Goal: Transaction & Acquisition: Purchase product/service

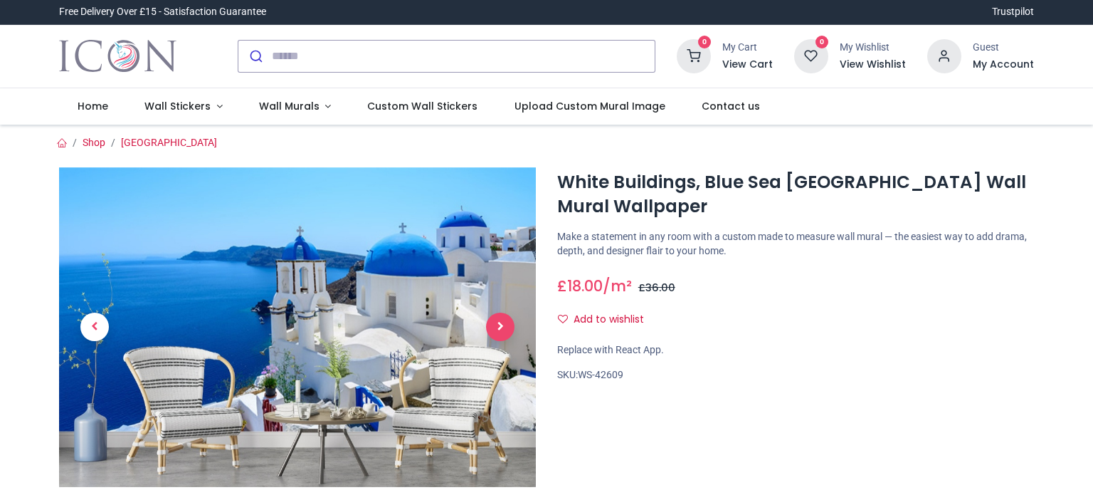
click at [497, 325] on span "Next" at bounding box center [500, 326] width 28 height 28
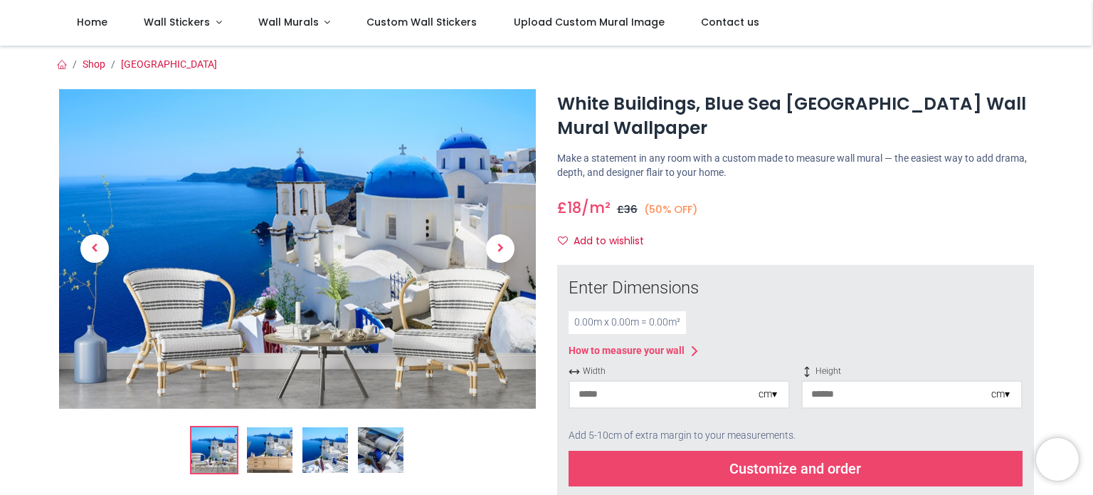
scroll to position [99, 0]
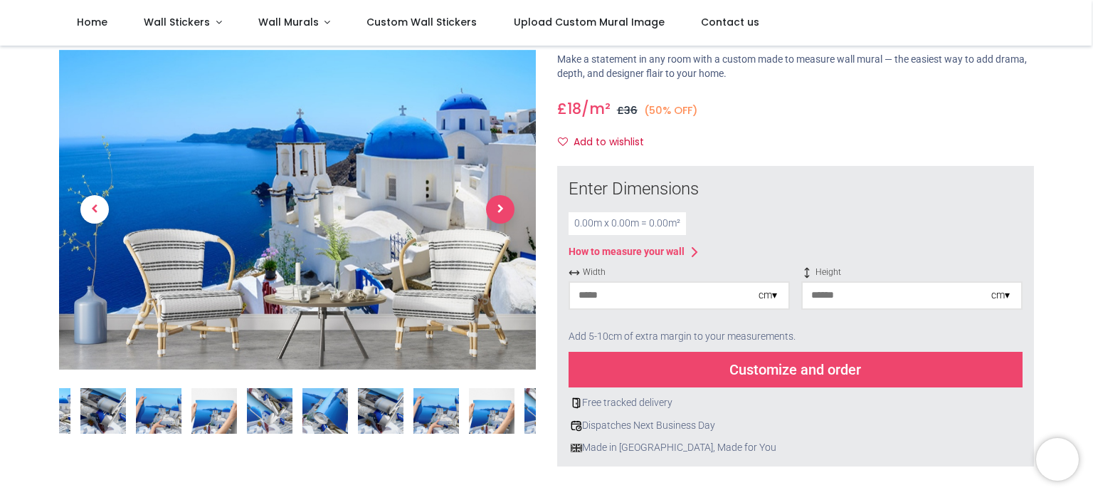
click at [505, 206] on span "Next" at bounding box center [500, 210] width 28 height 28
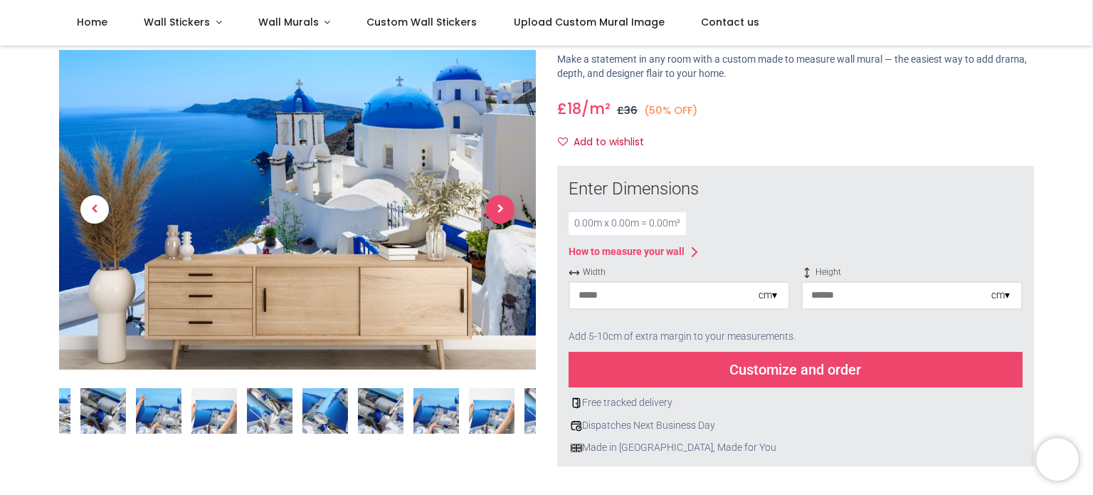
click at [505, 206] on span "Next" at bounding box center [500, 210] width 28 height 28
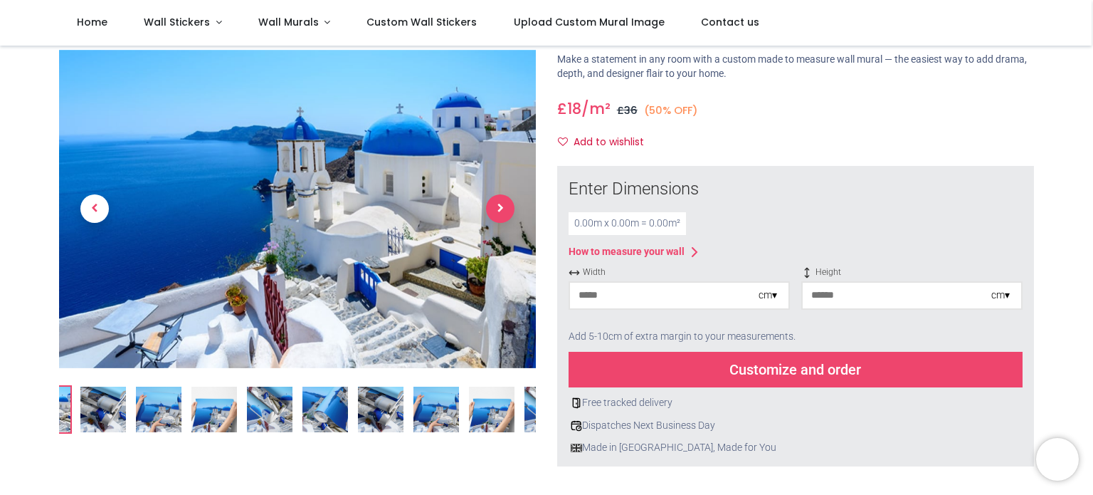
click at [505, 206] on span "Next" at bounding box center [500, 209] width 28 height 28
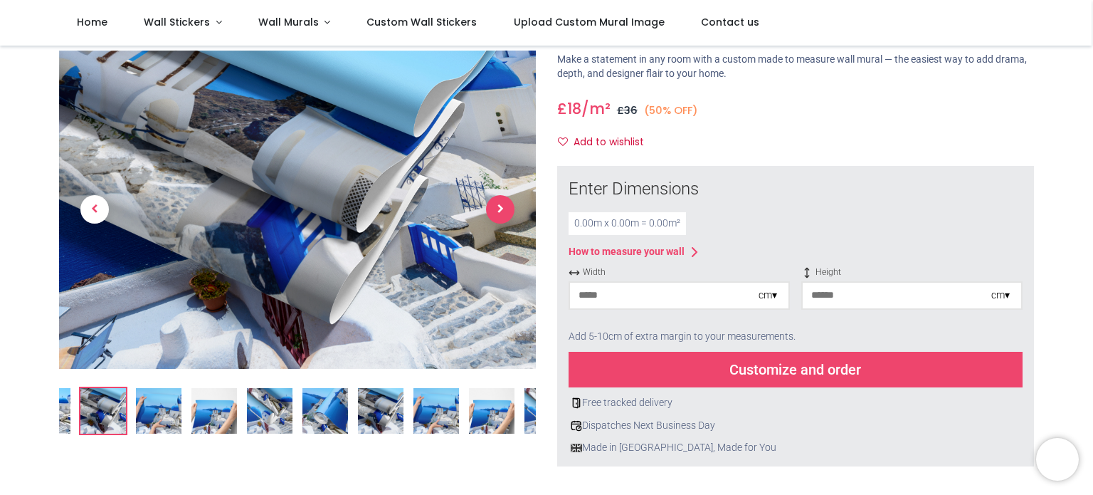
click at [505, 206] on span "Next" at bounding box center [500, 210] width 28 height 28
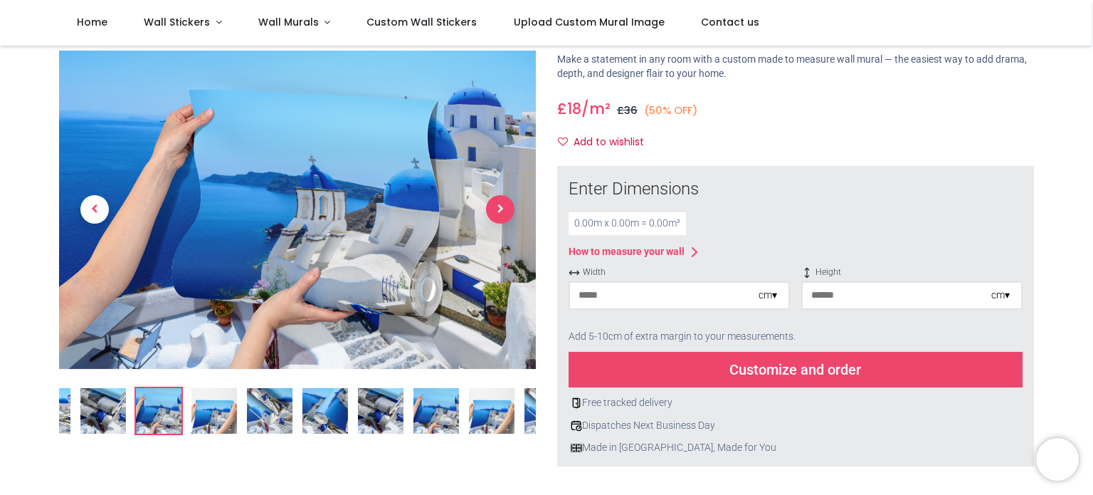
click at [505, 206] on span "Next" at bounding box center [500, 210] width 28 height 28
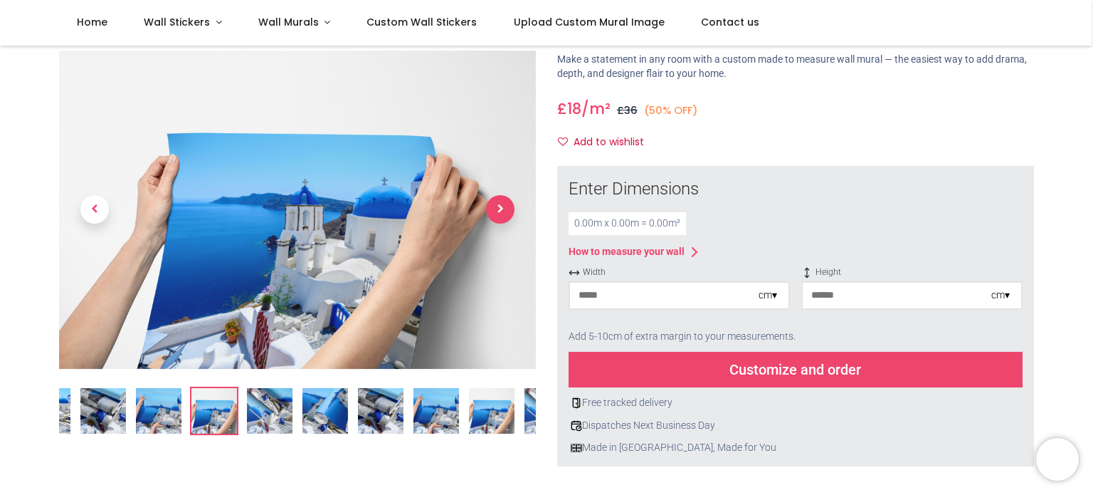
click at [505, 206] on span "Next" at bounding box center [500, 210] width 28 height 28
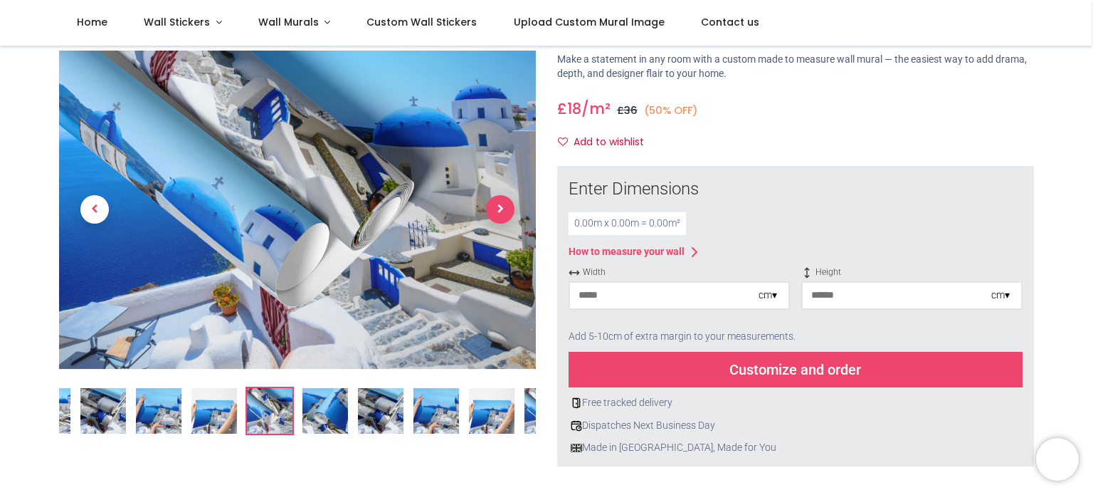
click at [505, 206] on span "Next" at bounding box center [500, 210] width 28 height 28
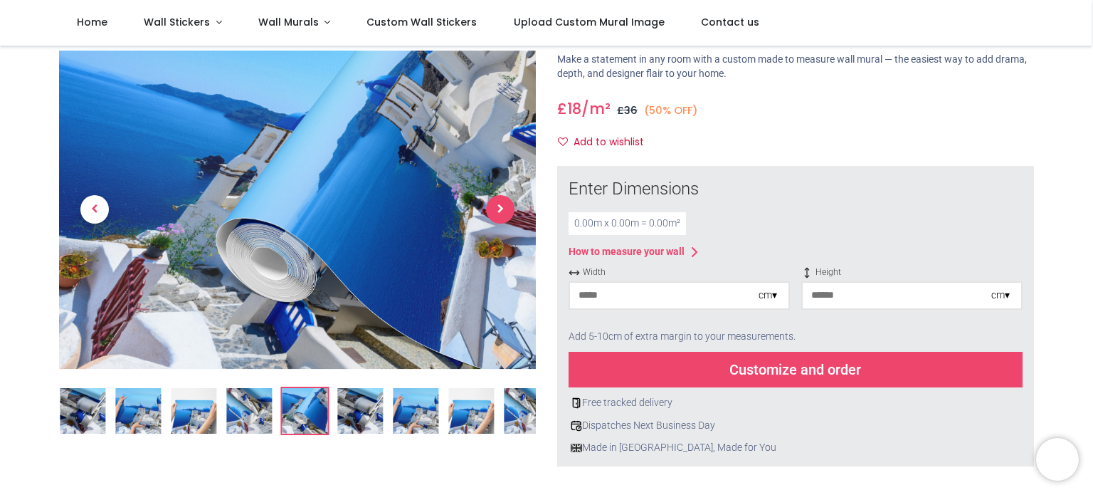
click at [505, 206] on span "Next" at bounding box center [500, 210] width 28 height 28
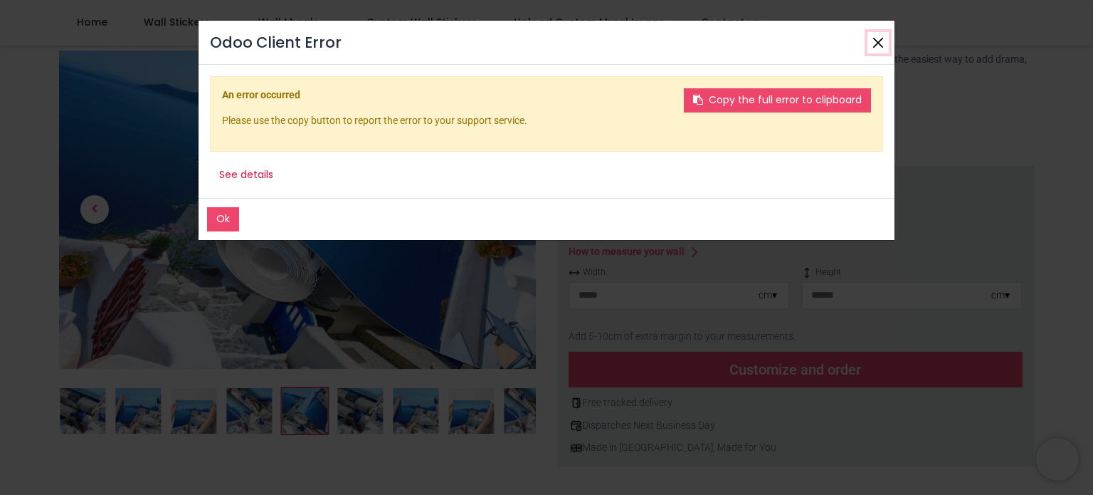
click at [883, 41] on button "Close" at bounding box center [878, 42] width 21 height 21
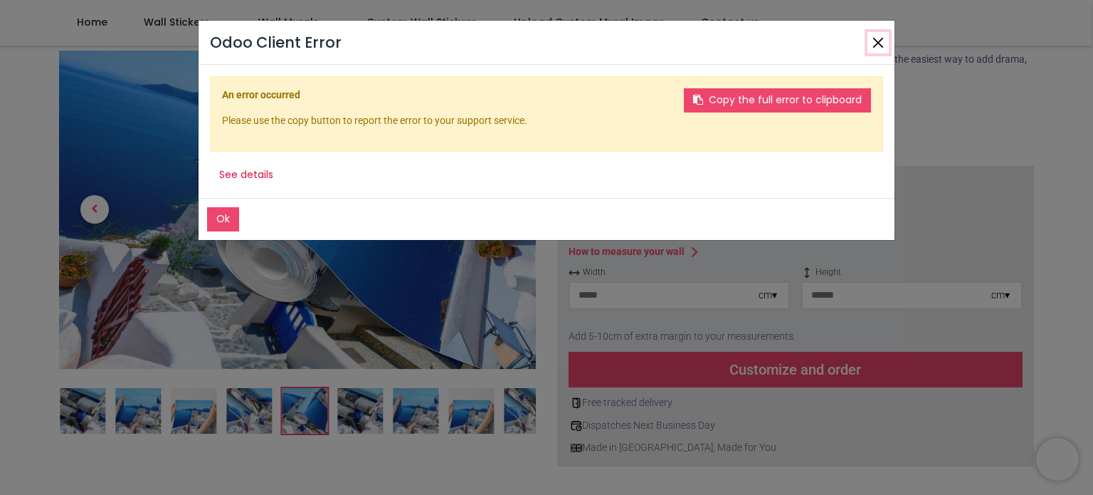
click at [881, 39] on button "Close" at bounding box center [878, 42] width 21 height 21
